Goal: Task Accomplishment & Management: Use online tool/utility

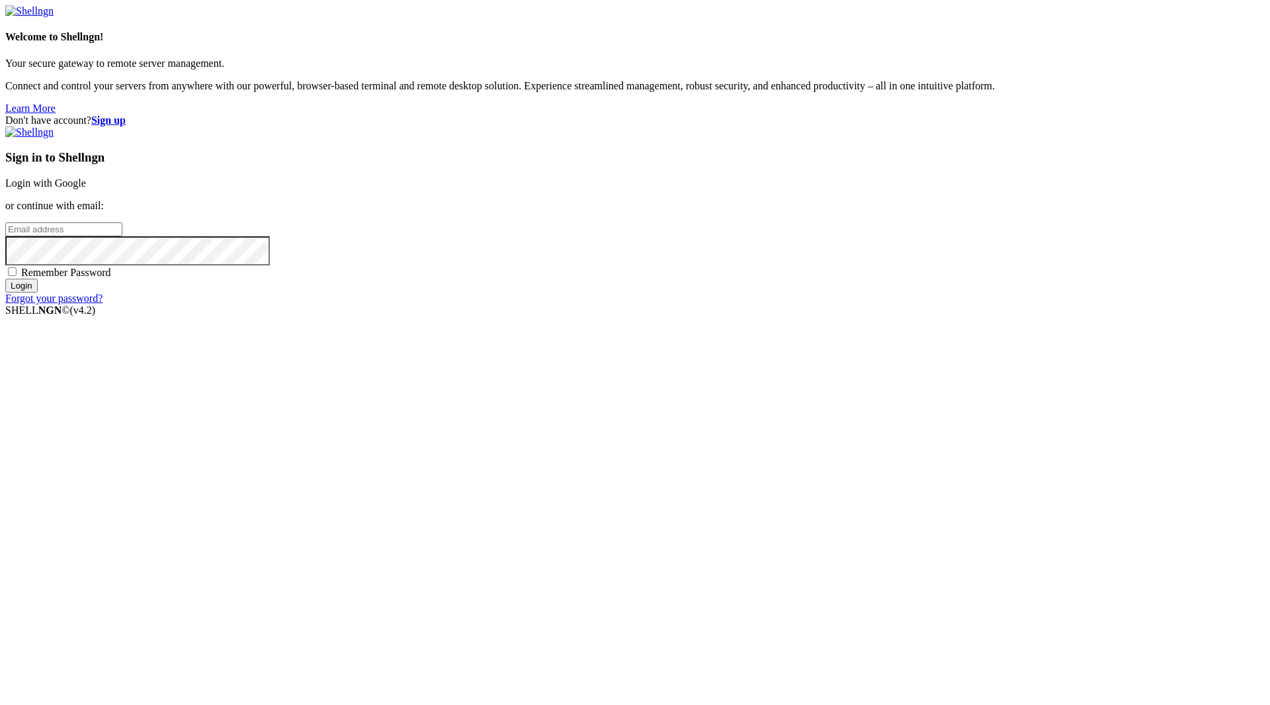
click at [86, 189] on link "Login with Google" at bounding box center [45, 182] width 81 height 11
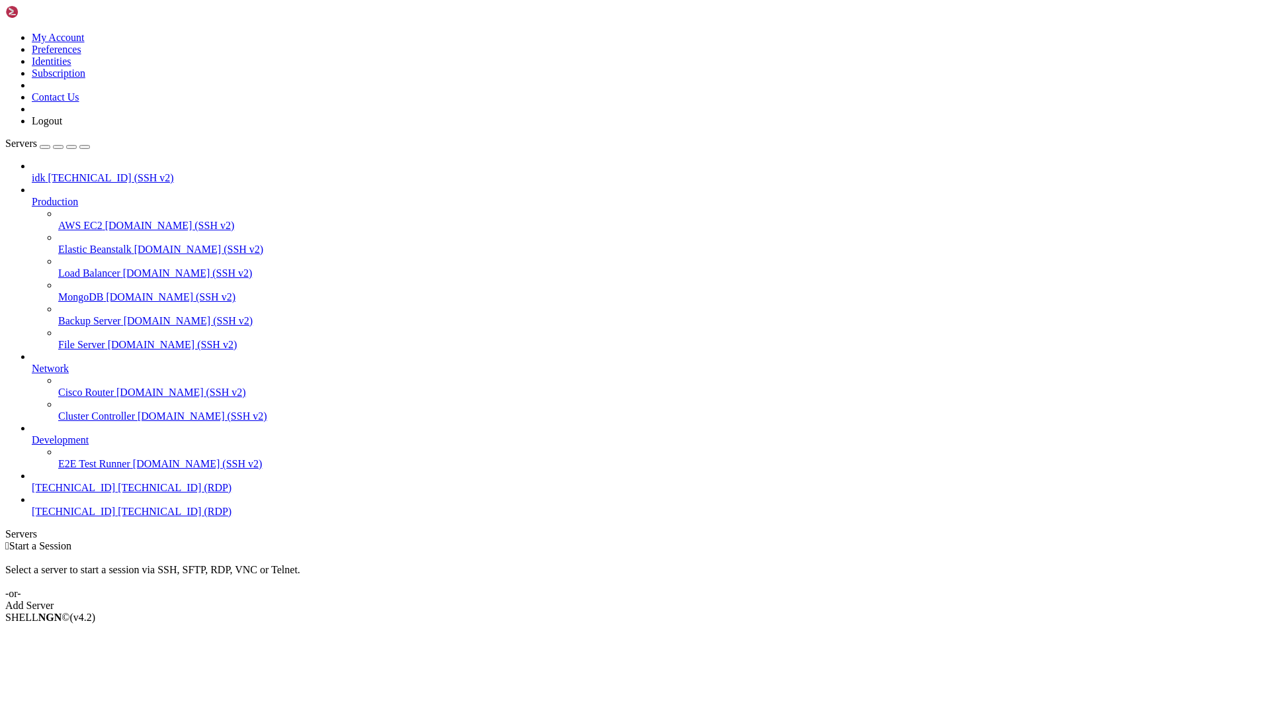
click at [96, 517] on link "[TECHNICAL_ID] [TECHNICAL_ID] (RDP)" at bounding box center [648, 511] width 1233 height 12
click at [75, 704] on span "Properties" at bounding box center [53, 710] width 43 height 11
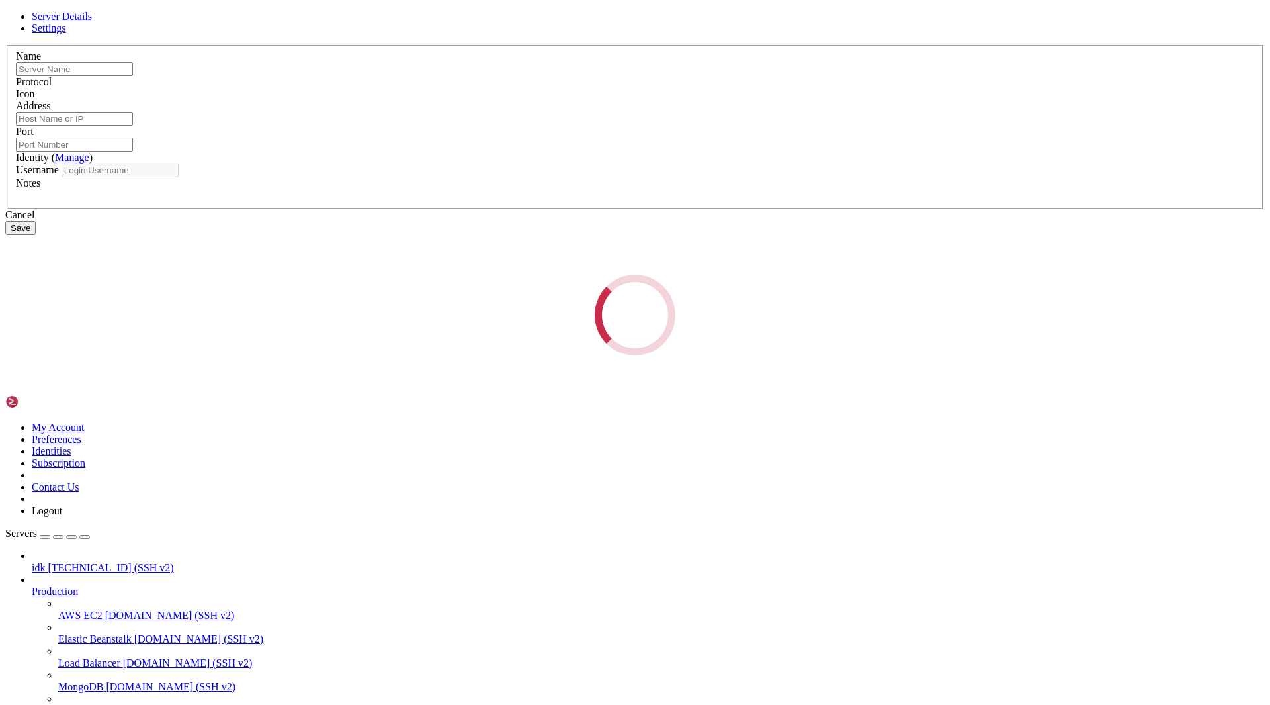
type input "[TECHNICAL_ID]"
type input "3389"
type input "pork40579"
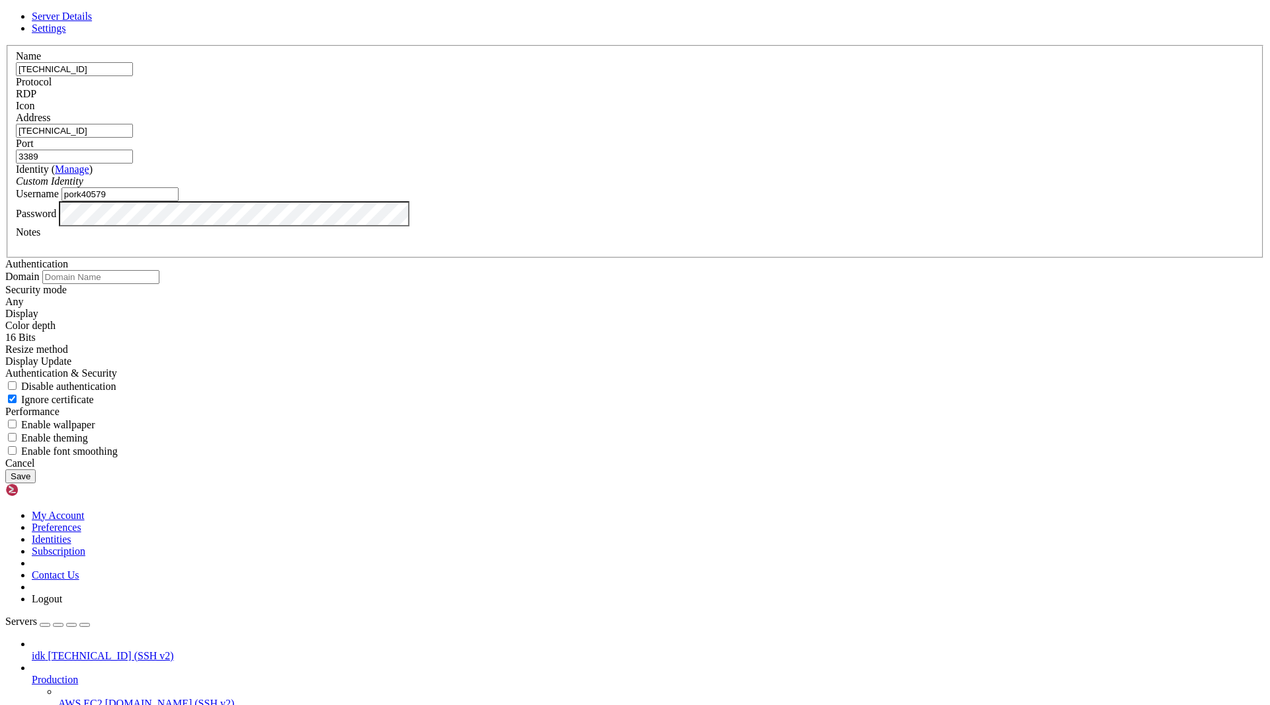
drag, startPoint x: 709, startPoint y: 509, endPoint x: 711, endPoint y: 519, distance: 10.1
click at [710, 483] on div "Cancel Save" at bounding box center [635, 470] width 1260 height 26
click at [713, 469] on div "Cancel" at bounding box center [635, 463] width 1260 height 12
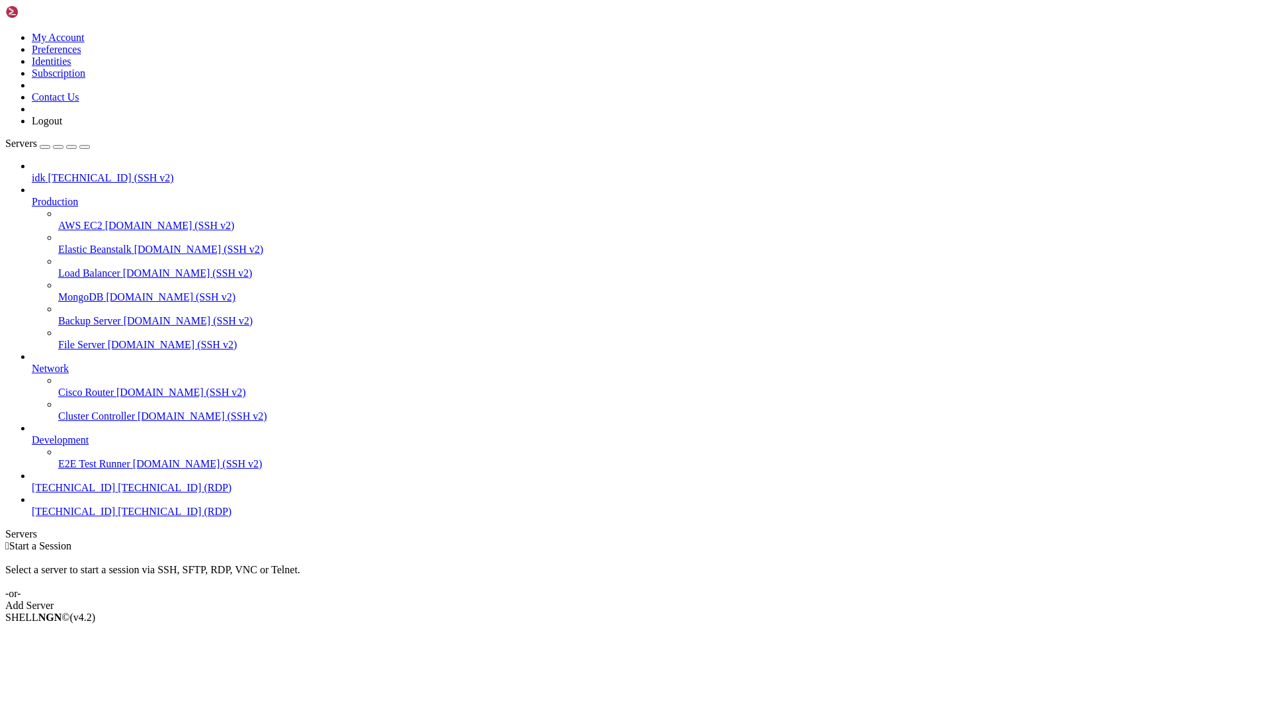
drag, startPoint x: 833, startPoint y: 493, endPoint x: 761, endPoint y: 507, distance: 73.6
click at [824, 540] on div " Start a Session Select a server to start a session via SSH, SFTP, RDP, VNC or…" at bounding box center [635, 575] width 1260 height 71
click at [127, 172] on link "idk [TECHNICAL_ID] (SSH v2)" at bounding box center [648, 178] width 1233 height 12
click at [124, 172] on span "[TECHNICAL_ID] (SSH v2)" at bounding box center [111, 177] width 126 height 11
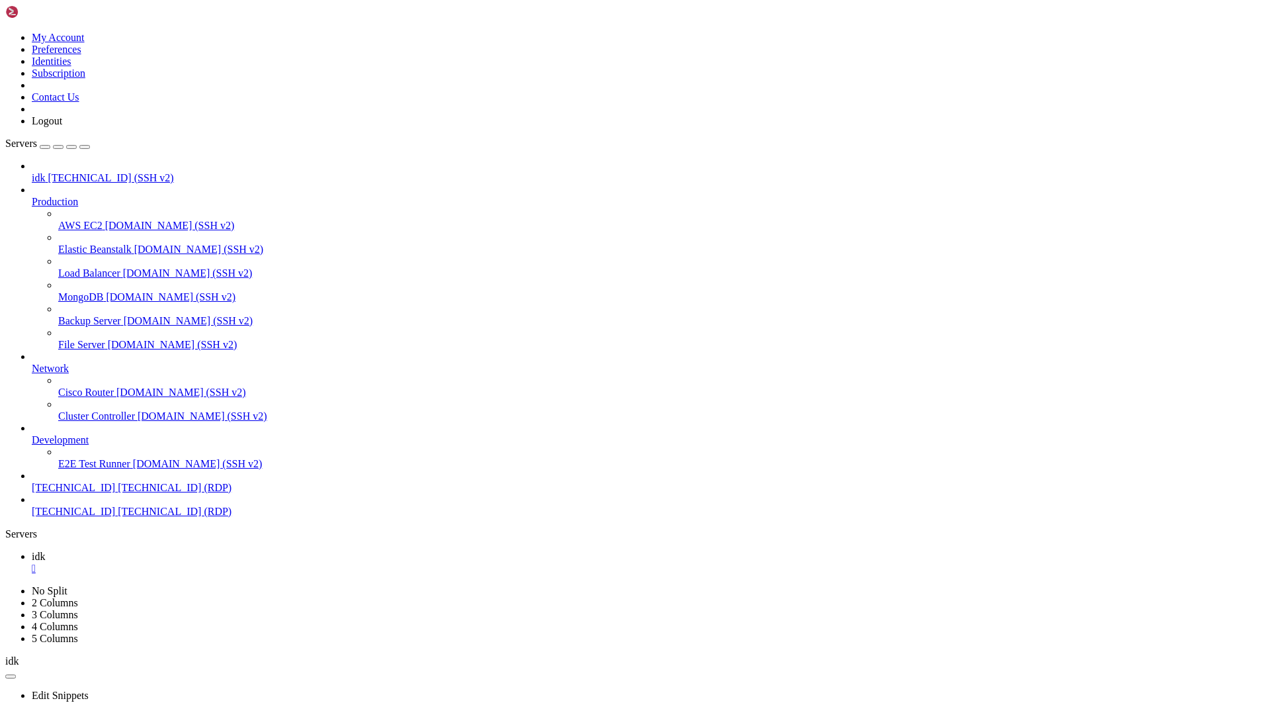
drag, startPoint x: 127, startPoint y: 578, endPoint x: 121, endPoint y: 628, distance: 50.6
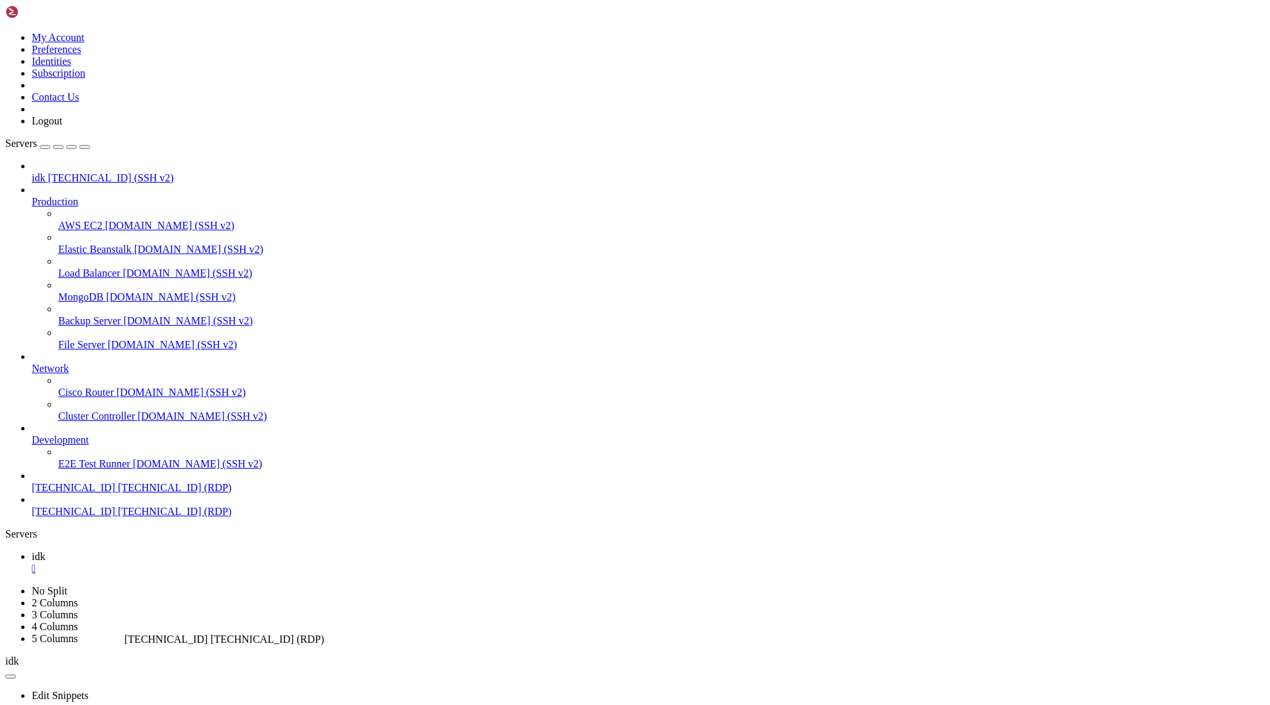
click at [121, 517] on div "idk 154.84.184.74 (SSH v2) Production AWS EC2 demo.shellngn.com (SSH v2) Elasti…" at bounding box center [635, 338] width 1260 height 357
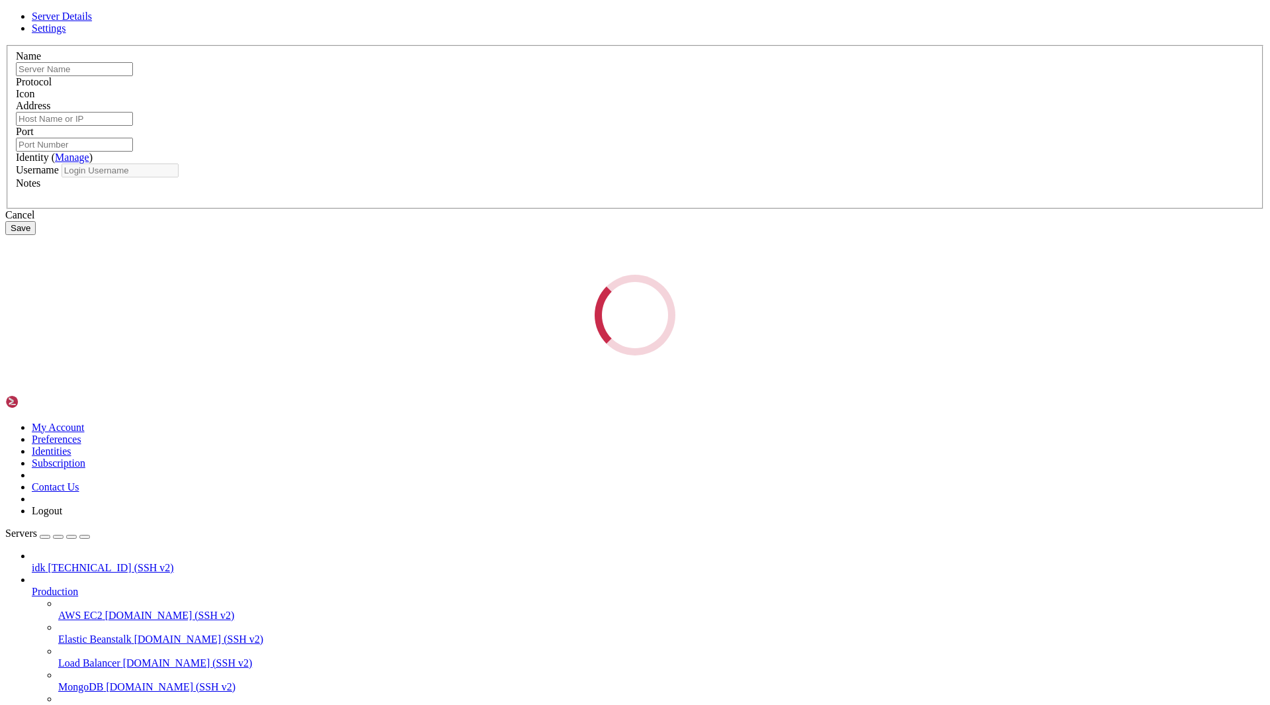
type input "[TECHNICAL_ID]"
type input "3389"
type input "pork40579"
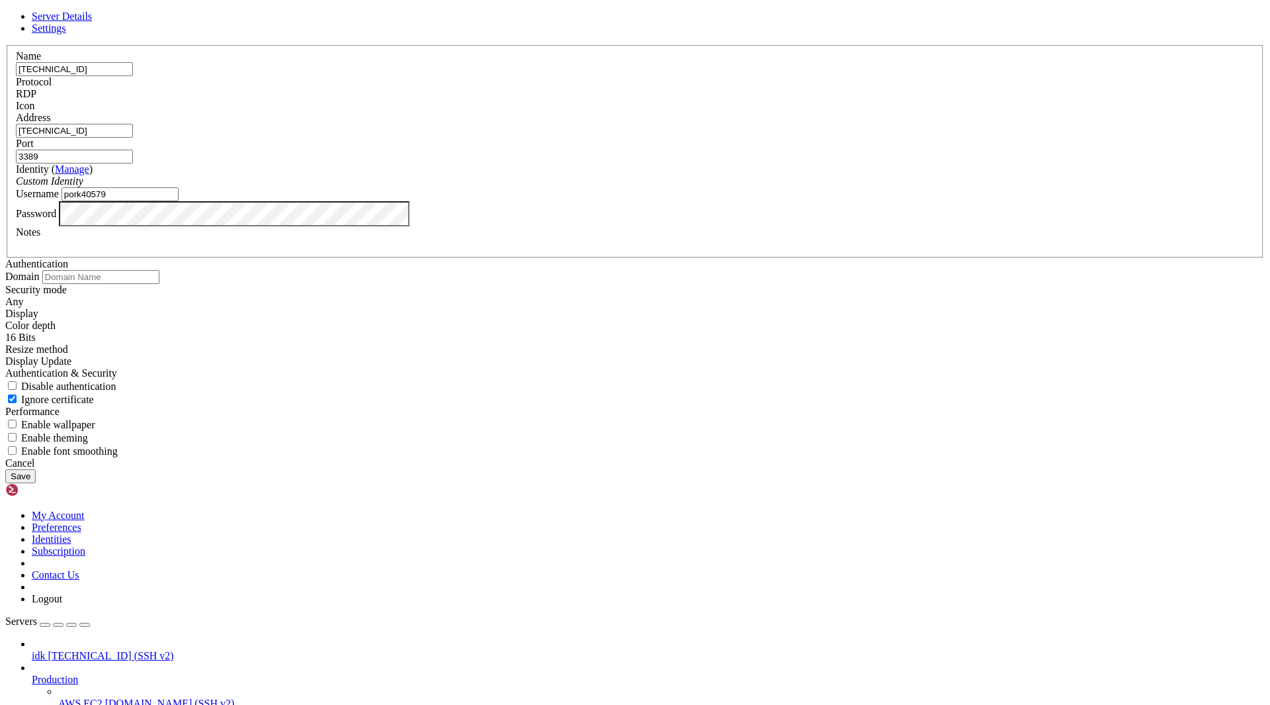
click at [720, 469] on div "Cancel" at bounding box center [635, 463] width 1260 height 12
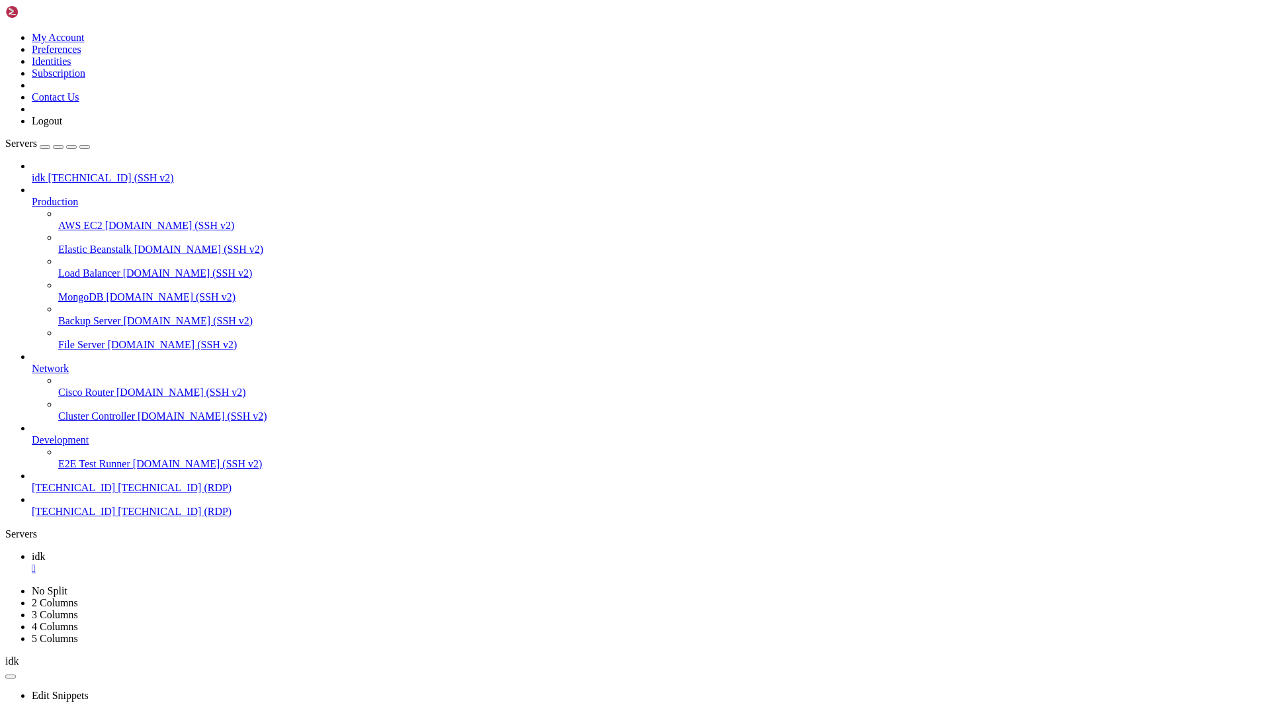
click at [124, 172] on span "[TECHNICAL_ID] (SSH v2)" at bounding box center [111, 177] width 126 height 11
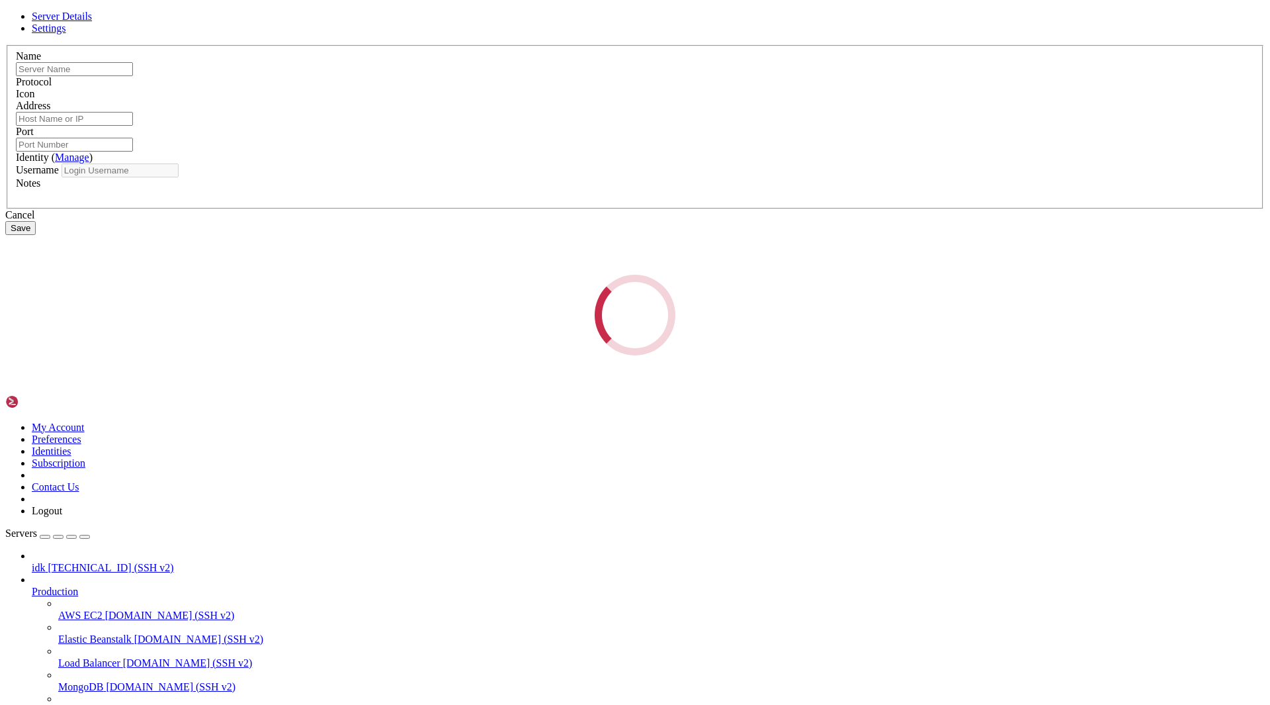
type input "idk"
type input "154.84.184.74"
type input "22"
type input "root"
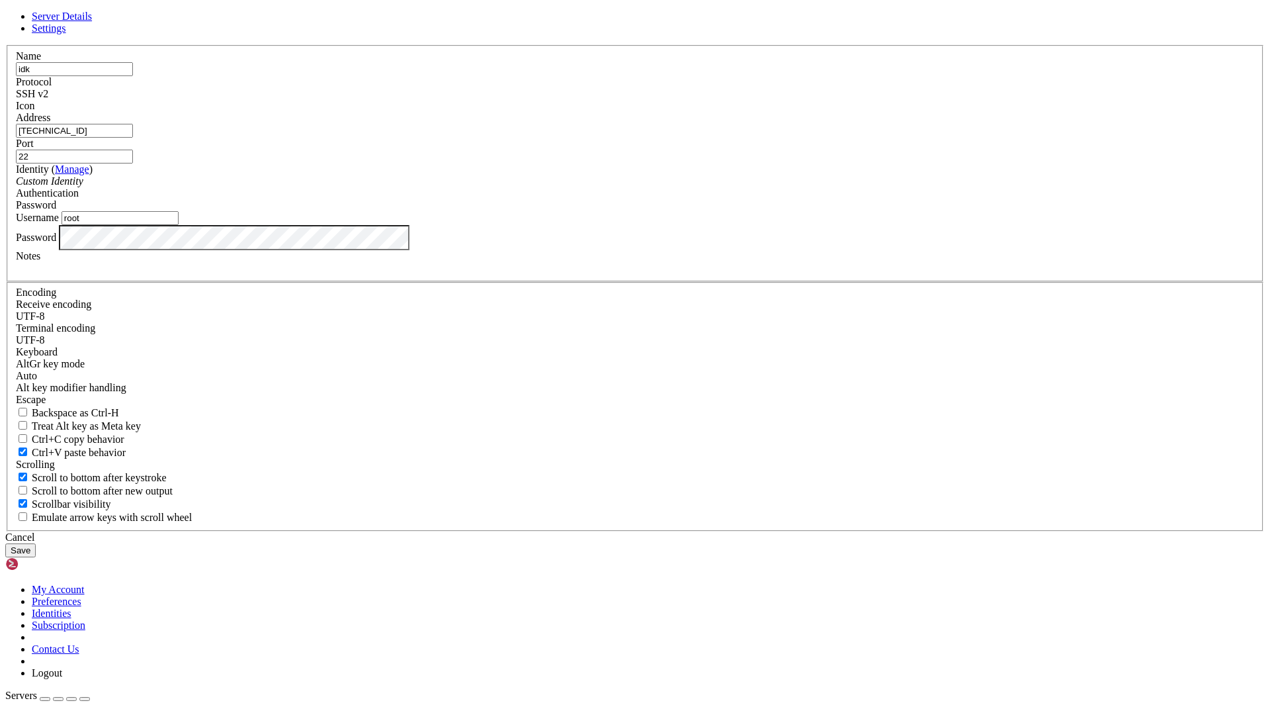
click at [50, 123] on label "Address" at bounding box center [33, 117] width 34 height 11
click at [133, 138] on input "154.84.184.74" at bounding box center [74, 131] width 117 height 14
click at [179, 225] on input "root" at bounding box center [120, 218] width 117 height 14
click at [611, 274] on div at bounding box center [635, 268] width 1239 height 12
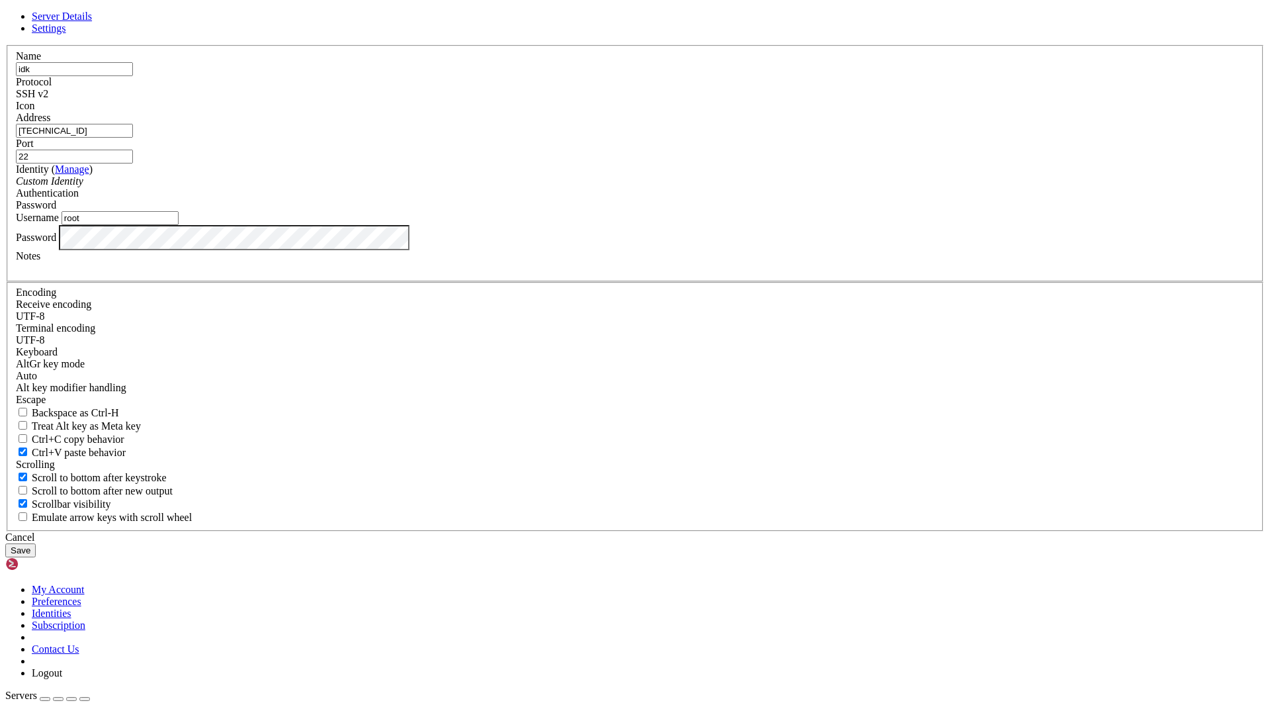
click at [66, 34] on span "Settings" at bounding box center [49, 27] width 34 height 11
click at [92, 22] on span "Server Details" at bounding box center [62, 16] width 60 height 11
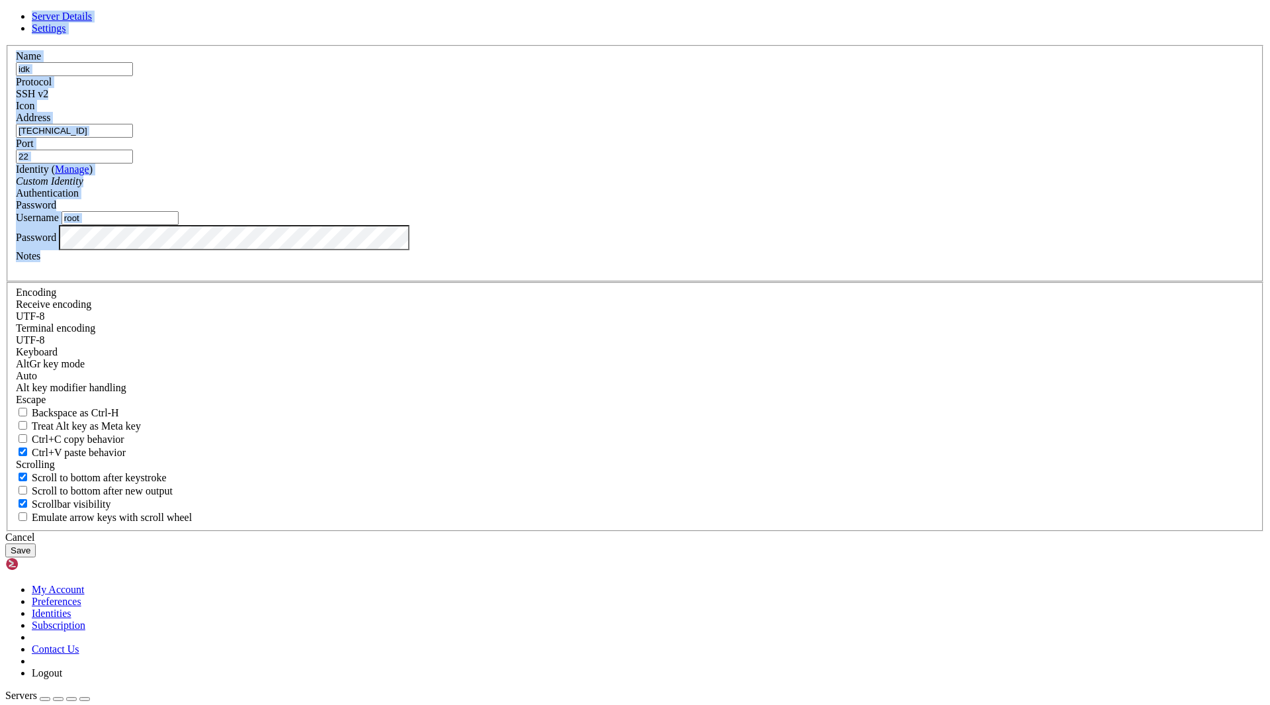
drag, startPoint x: 384, startPoint y: 358, endPoint x: 548, endPoint y: 466, distance: 196.3
click at [548, 466] on div "Server Details Settings Name idk Protocol SSH v2 Icon" at bounding box center [635, 284] width 1260 height 546
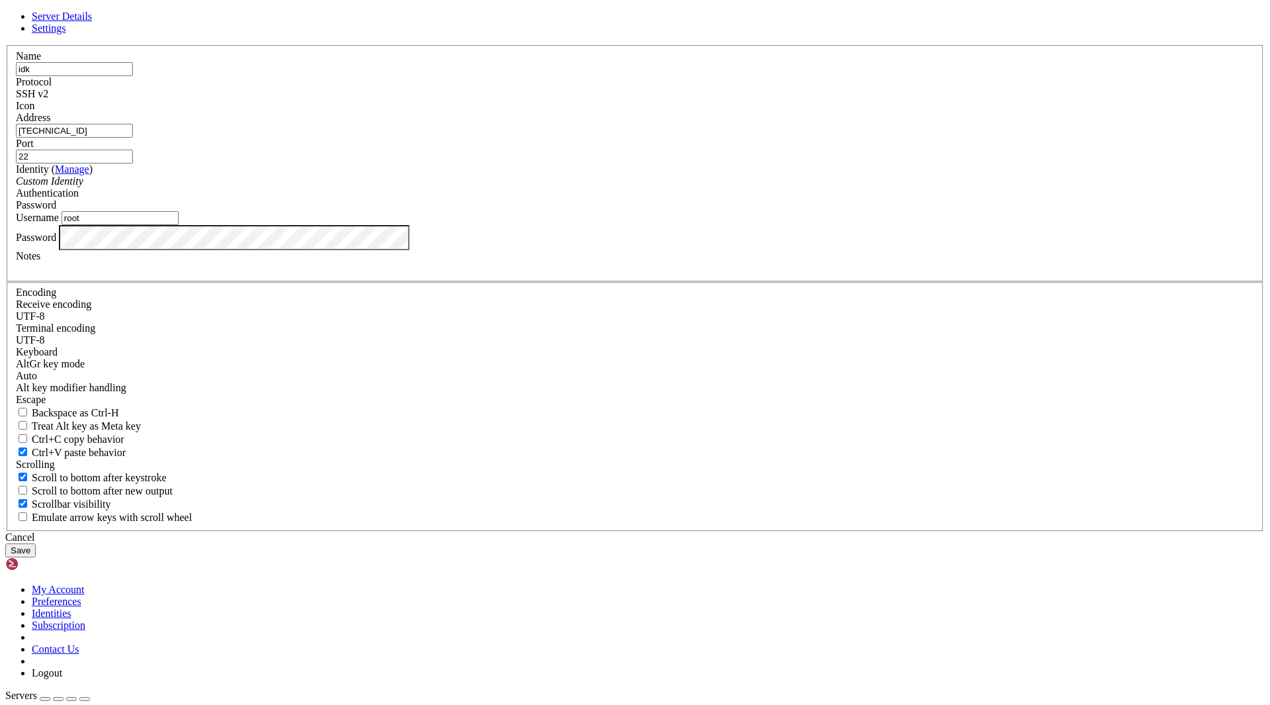
click at [306, 510] on div "Server Details Settings Name idk Protocol SSH v2 Icon" at bounding box center [635, 284] width 1260 height 546
click at [713, 535] on div "Cancel" at bounding box center [635, 537] width 1260 height 12
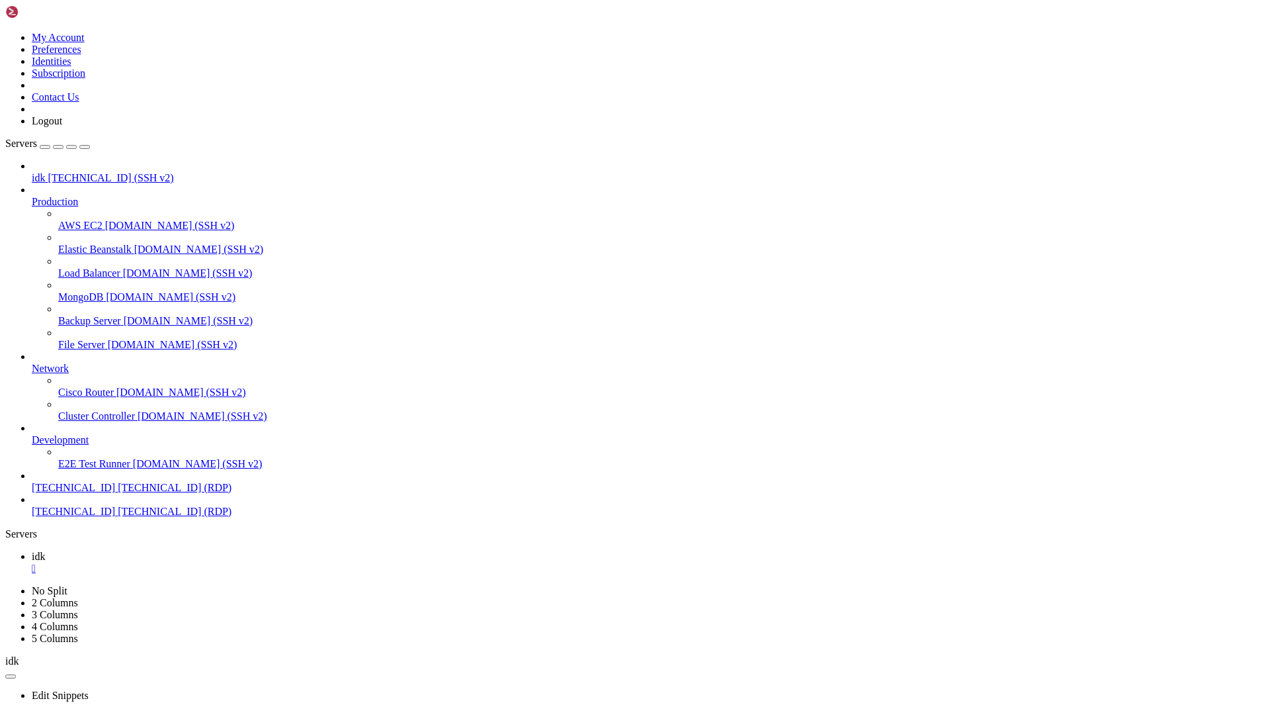
click at [32, 505] on icon at bounding box center [32, 505] width 0 height 0
click at [112, 517] on span "[TECHNICAL_ID]" at bounding box center [73, 510] width 83 height 11
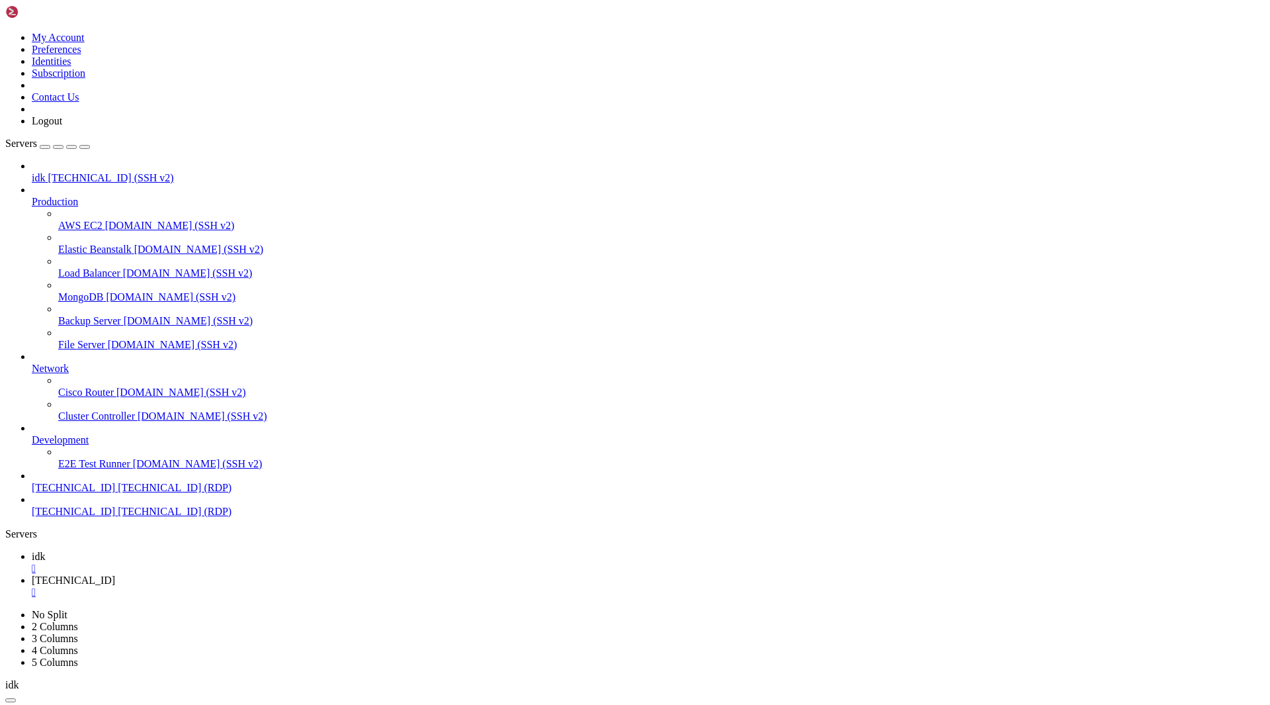
drag, startPoint x: 589, startPoint y: 1188, endPoint x: 609, endPoint y: 1195, distance: 20.3
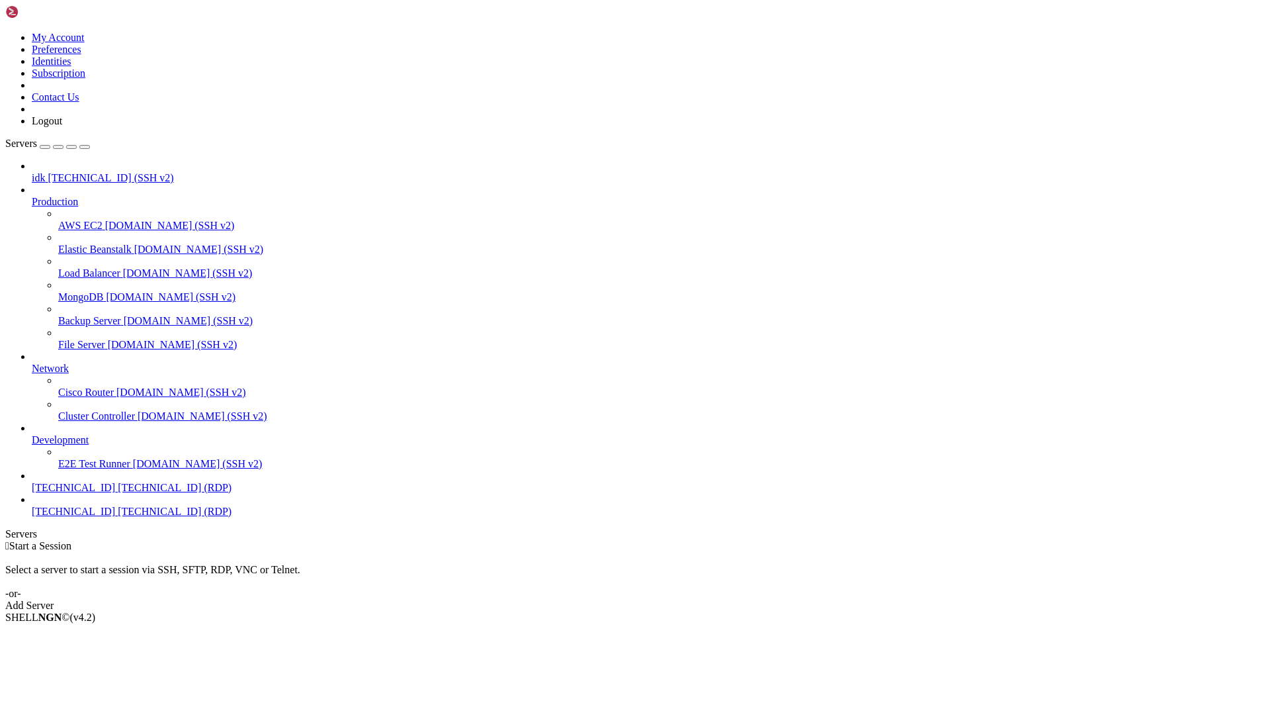
click at [32, 172] on icon at bounding box center [32, 172] width 0 height 0
click at [45, 172] on span "idk" at bounding box center [38, 177] width 13 height 11
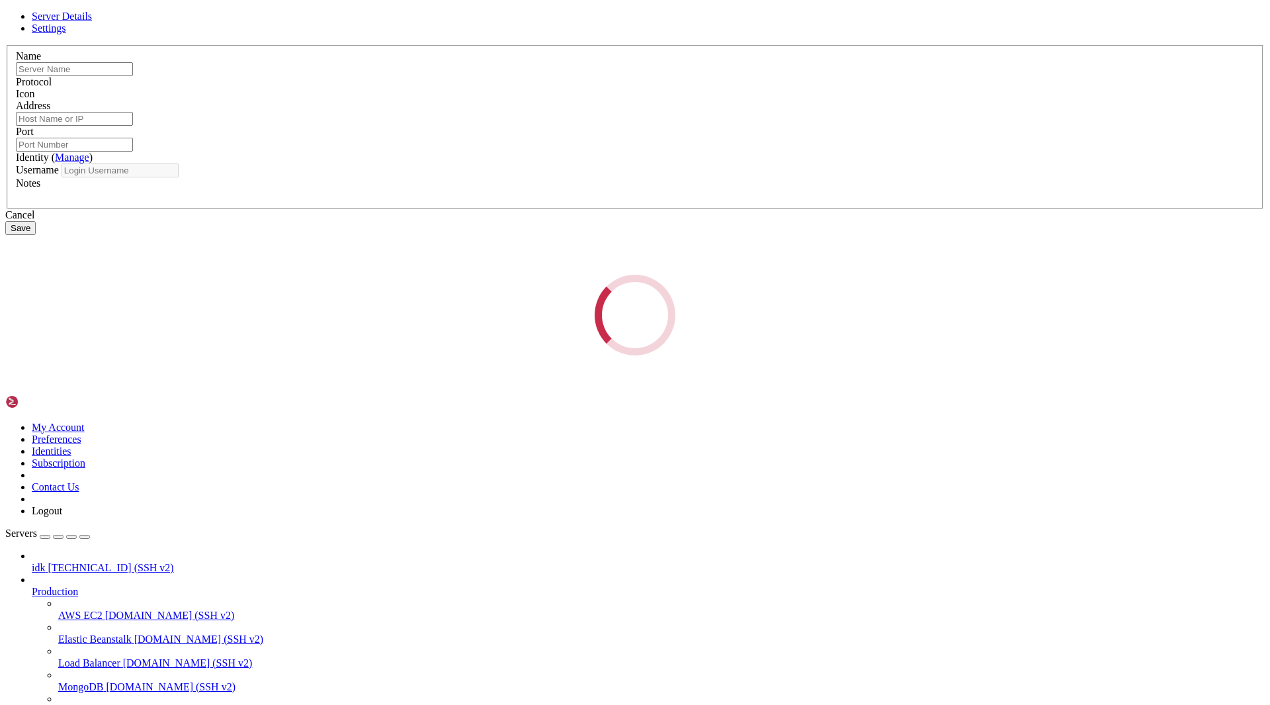
type input "idk"
type input "[TECHNICAL_ID]"
type input "22"
type input "root"
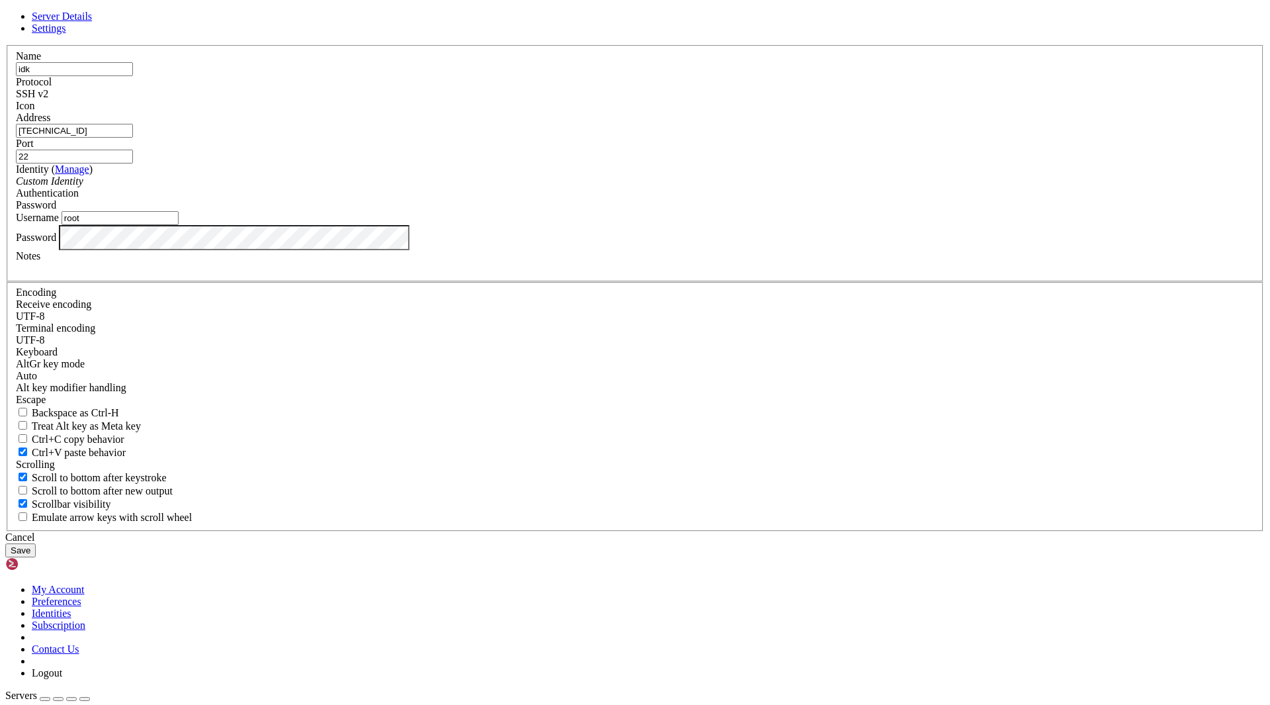
click at [133, 138] on input "[TECHNICAL_ID]" at bounding box center [74, 131] width 117 height 14
drag, startPoint x: 584, startPoint y: 279, endPoint x: 423, endPoint y: 275, distance: 160.1
click at [423, 275] on div "Server Details Settings Name idk Protocol SSH v2 Icon" at bounding box center [635, 284] width 1260 height 546
click at [700, 531] on div "Cancel" at bounding box center [635, 537] width 1260 height 12
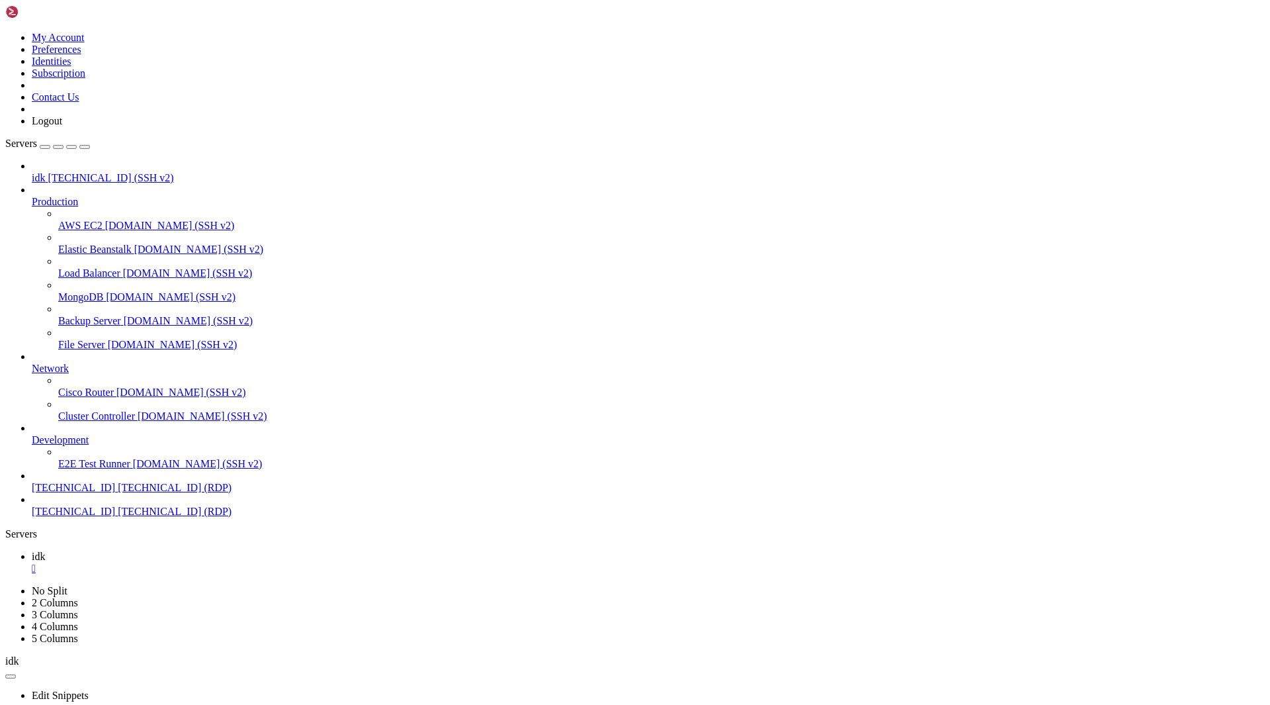
drag, startPoint x: 207, startPoint y: 943, endPoint x: 384, endPoint y: 924, distance: 178.3
drag, startPoint x: 385, startPoint y: 924, endPoint x: 398, endPoint y: 940, distance: 20.3
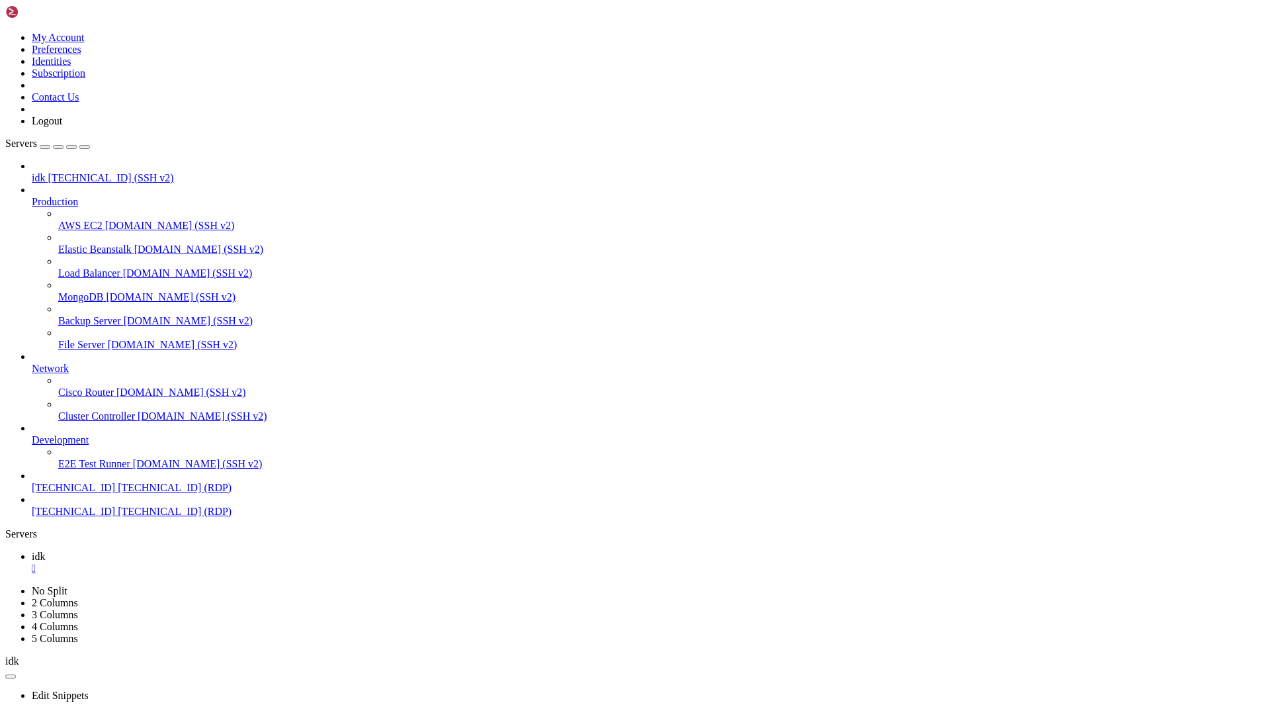
click at [65, 172] on span "[TECHNICAL_ID] (SSH v2)" at bounding box center [111, 177] width 126 height 11
click at [212, 562] on div "" at bounding box center [648, 568] width 1233 height 12
